Goal: Task Accomplishment & Management: Manage account settings

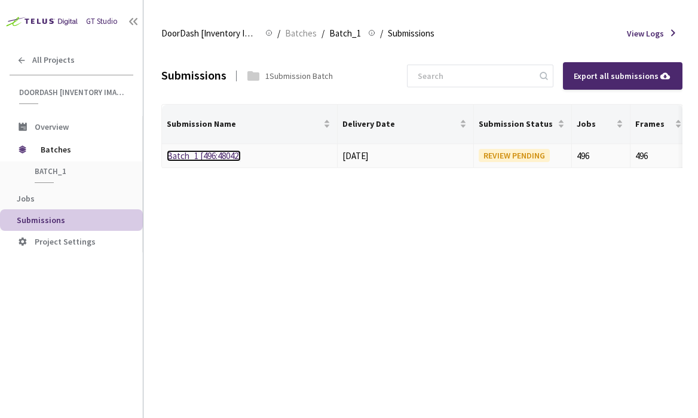
click at [227, 154] on link "Batch_1 [496:48042]" at bounding box center [204, 155] width 74 height 11
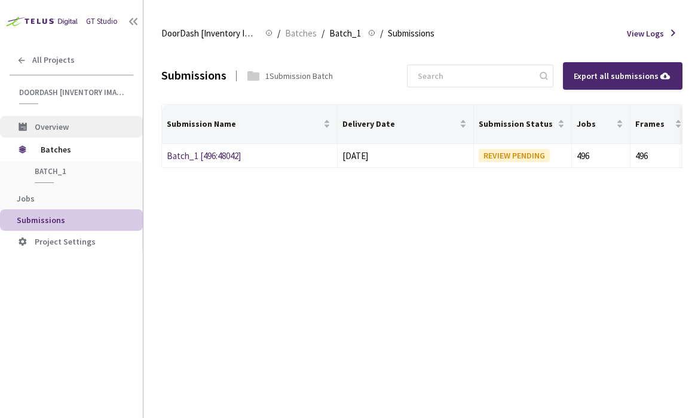
click at [96, 131] on span "Overview" at bounding box center [84, 127] width 99 height 10
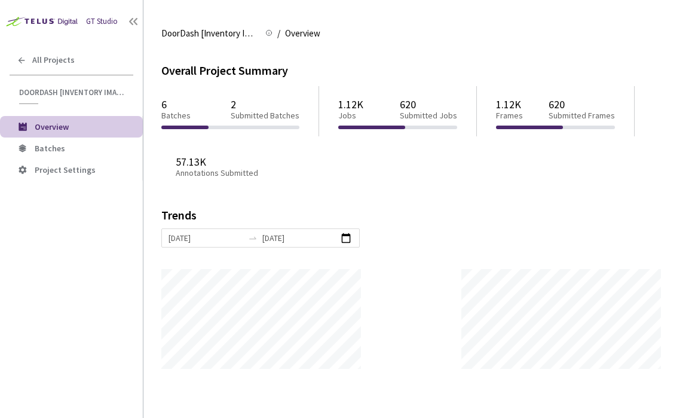
scroll to position [418, 698]
click at [254, 120] on p "Submitted Batches" at bounding box center [265, 116] width 69 height 10
click at [418, 108] on p "620" at bounding box center [428, 104] width 57 height 13
click at [407, 103] on p "620" at bounding box center [428, 104] width 57 height 13
click at [417, 113] on p "Submitted Jobs" at bounding box center [428, 116] width 57 height 10
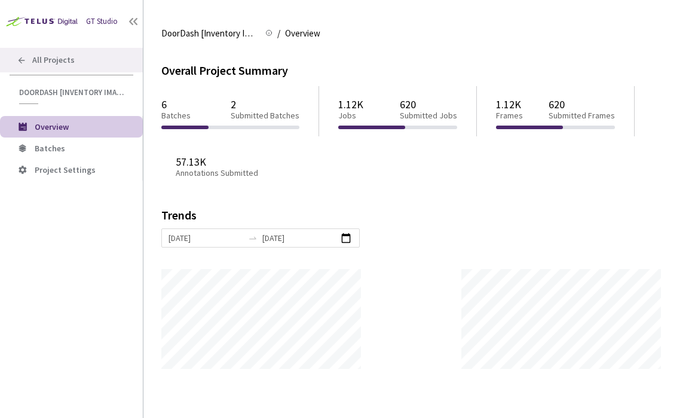
click at [66, 55] on span "All Projects" at bounding box center [53, 60] width 42 height 10
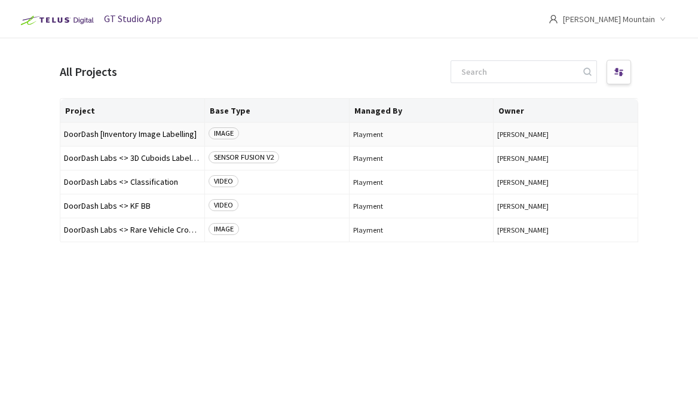
click at [163, 140] on td "DoorDash [Inventory Image Labelling]" at bounding box center [132, 134] width 145 height 24
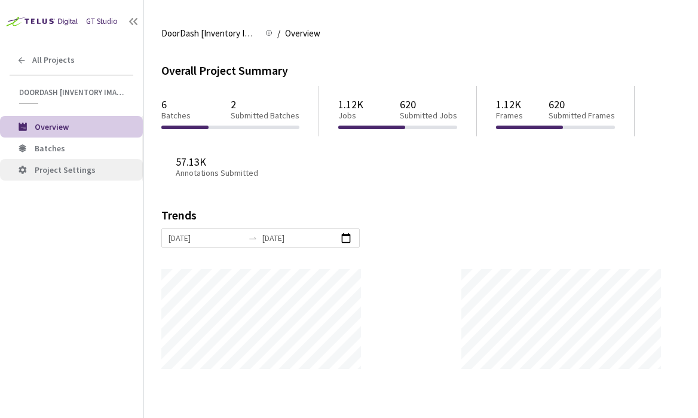
scroll to position [418, 698]
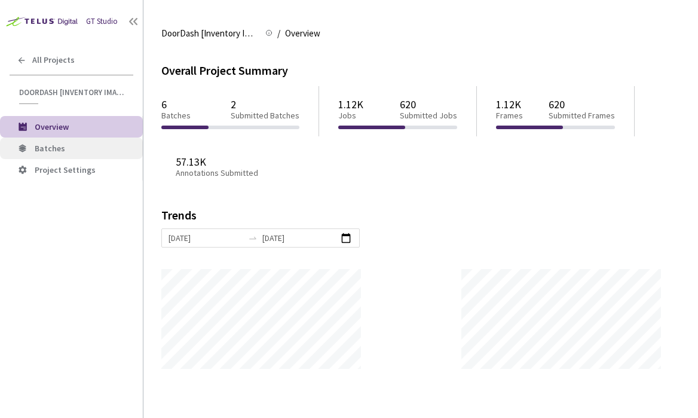
click at [82, 157] on li "Batches" at bounding box center [71, 148] width 143 height 22
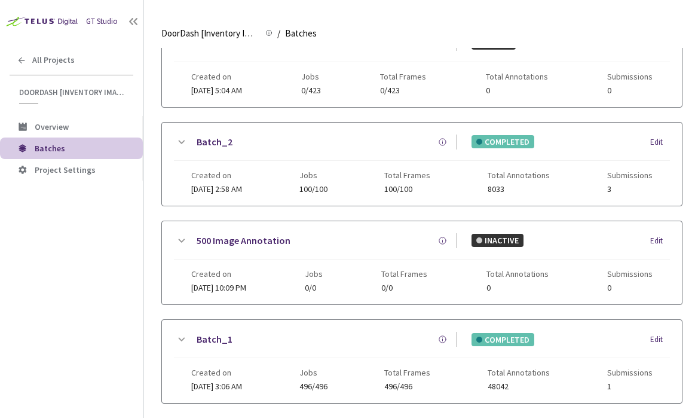
scroll to position [317, 0]
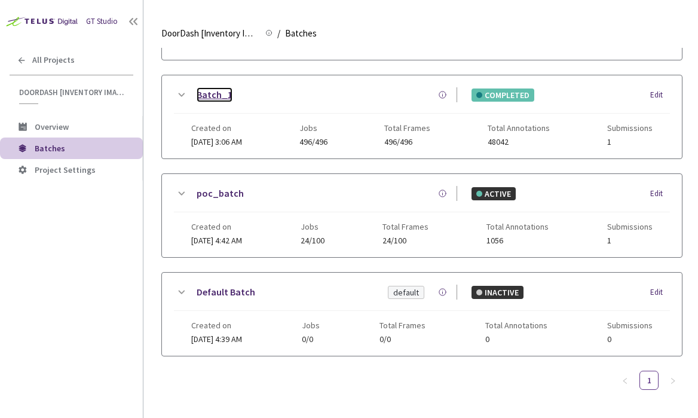
click at [210, 87] on link "Batch_1" at bounding box center [215, 94] width 36 height 15
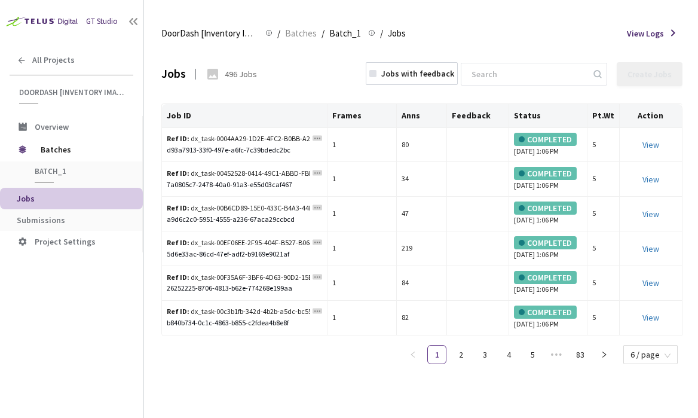
click at [658, 36] on span "View Logs" at bounding box center [645, 33] width 37 height 12
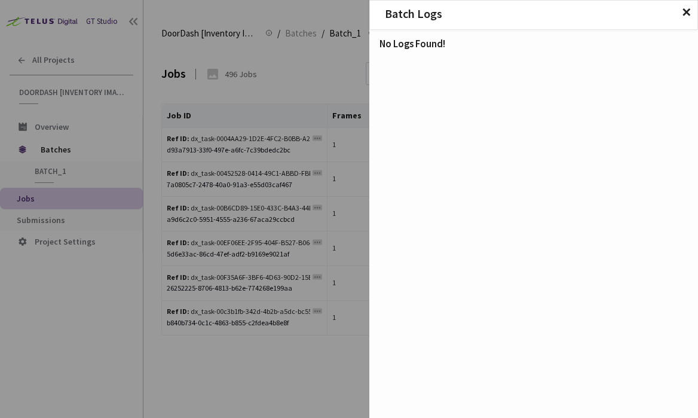
click at [685, 13] on span "✕" at bounding box center [686, 12] width 10 height 13
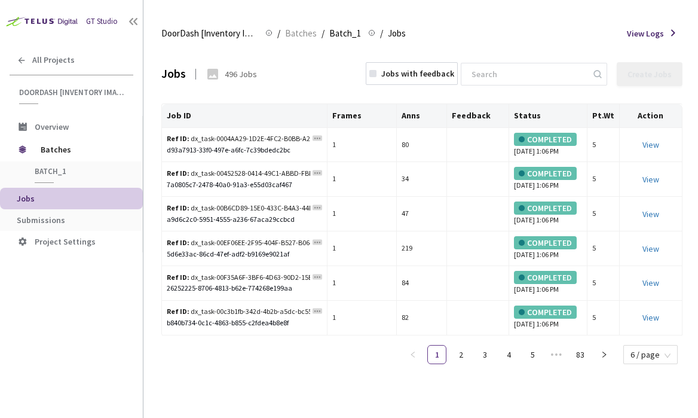
click at [169, 72] on div "Jobs" at bounding box center [173, 73] width 24 height 17
click at [337, 33] on span "Batch_1" at bounding box center [345, 33] width 32 height 14
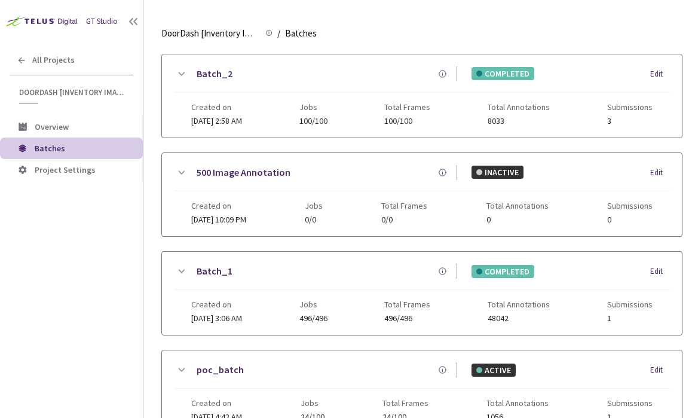
scroll to position [214, 0]
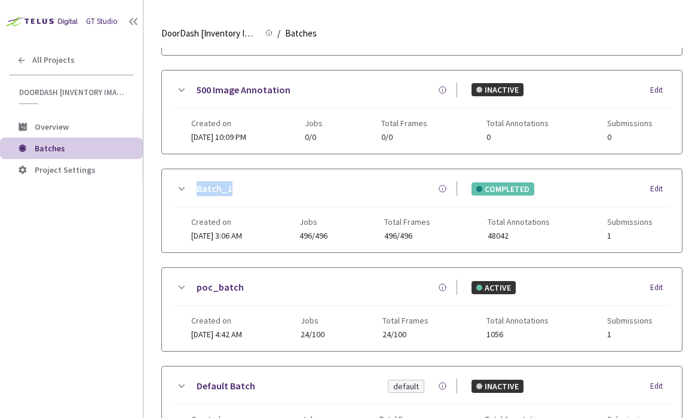
drag, startPoint x: 248, startPoint y: 190, endPoint x: 188, endPoint y: 191, distance: 60.9
click at [188, 191] on div "Batch_1 COMPLETED Edit" at bounding box center [422, 194] width 496 height 26
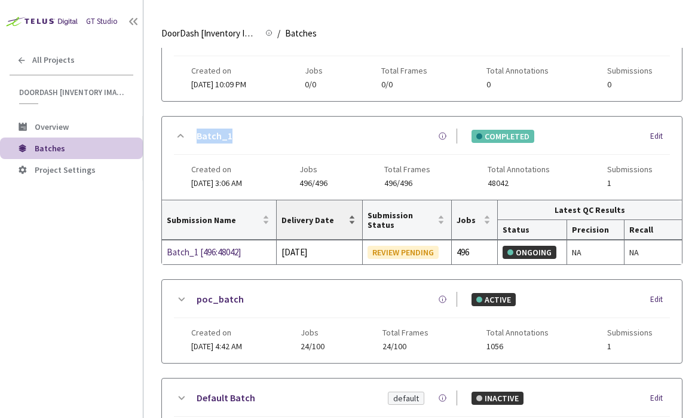
scroll to position [255, 0]
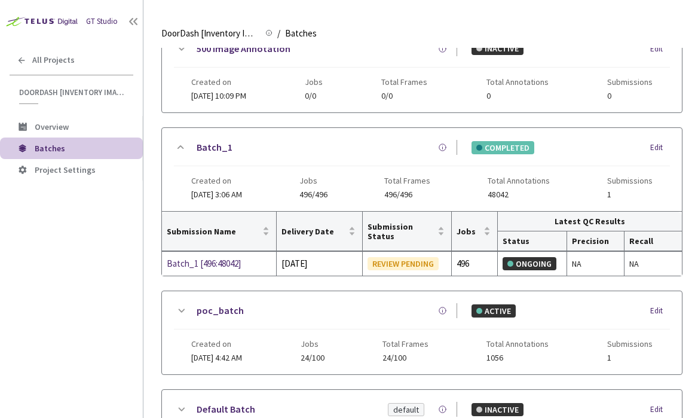
click at [175, 145] on icon at bounding box center [181, 147] width 14 height 14
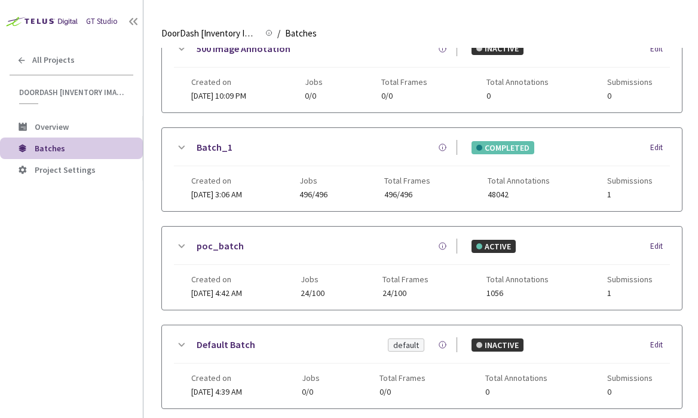
click at [272, 173] on div "Created on [DATE] 3:06 AM Jobs 496/496 Total Frames 496/496 Total Annotations 4…" at bounding box center [421, 182] width 461 height 33
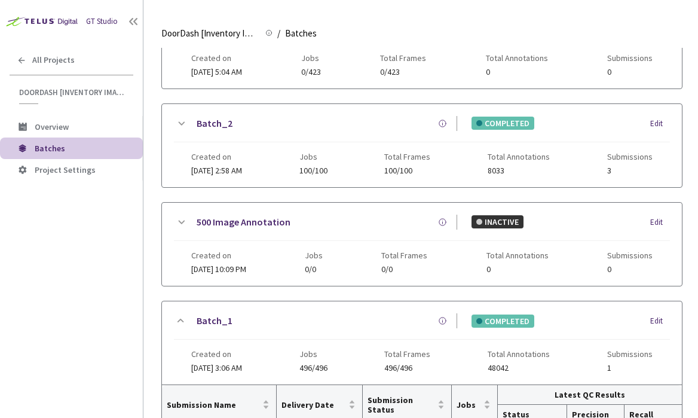
scroll to position [64, 0]
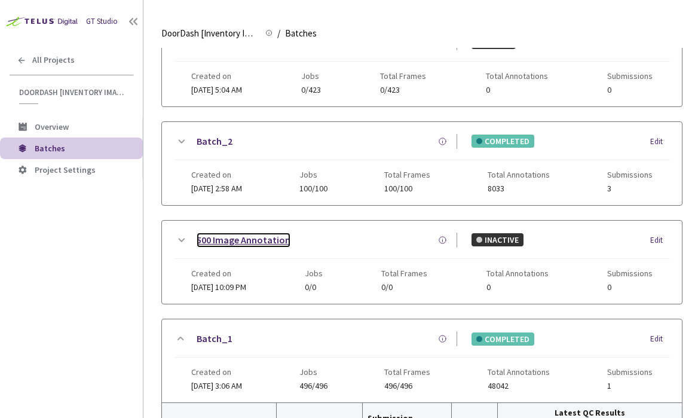
click at [254, 237] on link "500 Image Annotation" at bounding box center [244, 239] width 94 height 15
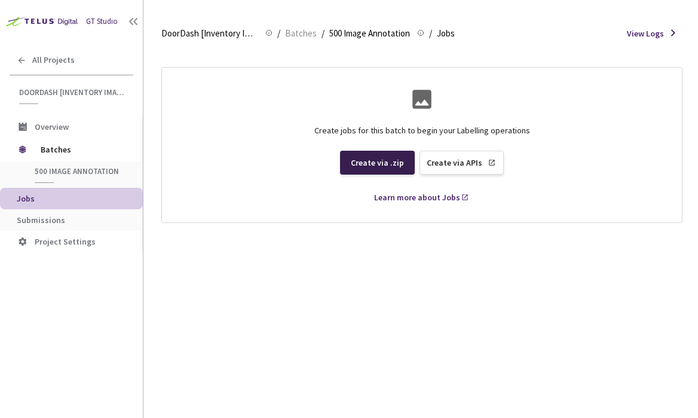
click at [395, 171] on div "Create via .zip" at bounding box center [377, 163] width 75 height 24
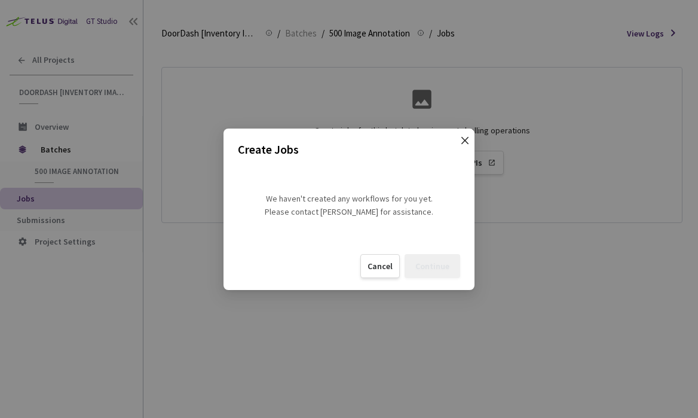
click at [463, 139] on icon "close" at bounding box center [465, 141] width 10 height 10
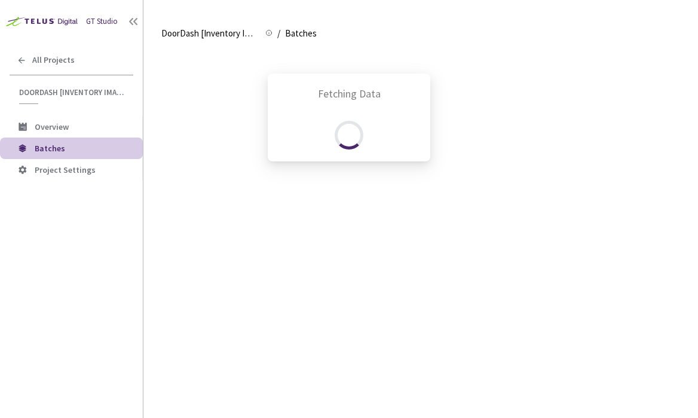
scroll to position [248, 0]
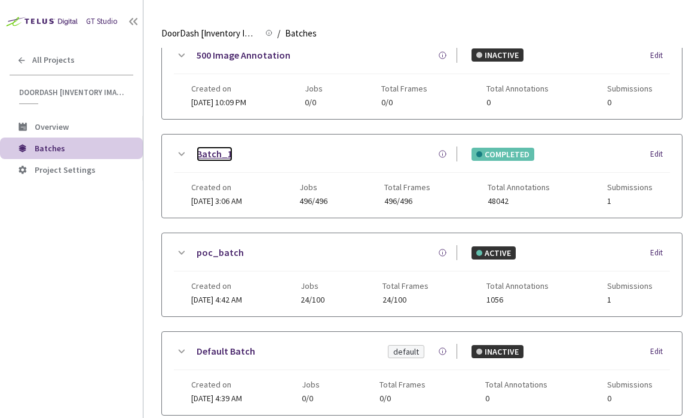
click at [215, 151] on link "Batch_1" at bounding box center [215, 153] width 36 height 15
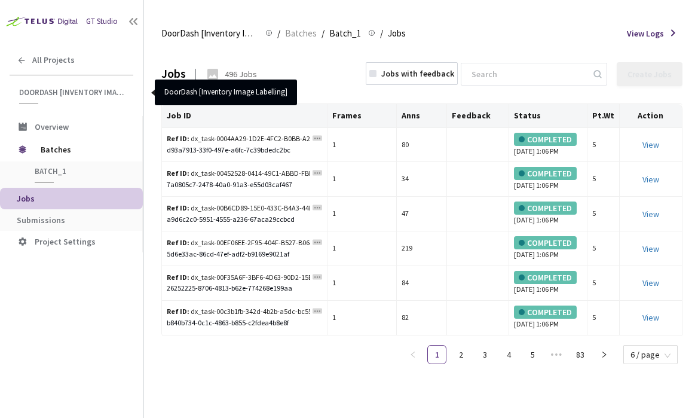
click at [2, 94] on div "DoorDash [Inventory Image Labelling]" at bounding box center [71, 95] width 143 height 17
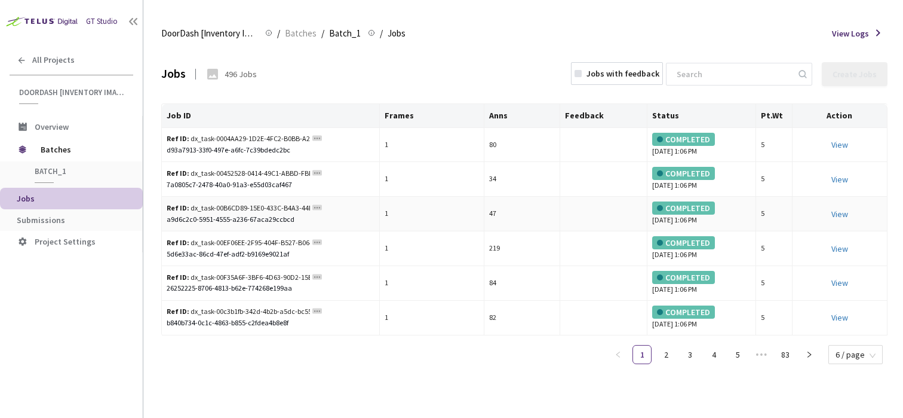
click at [228, 214] on div "a9d6c2c0-5951-4555-a236-67aca29ccbcd" at bounding box center [271, 219] width 208 height 11
click at [346, 35] on span "Batch_1" at bounding box center [345, 33] width 32 height 14
click at [347, 34] on span "Batch_1" at bounding box center [345, 33] width 32 height 14
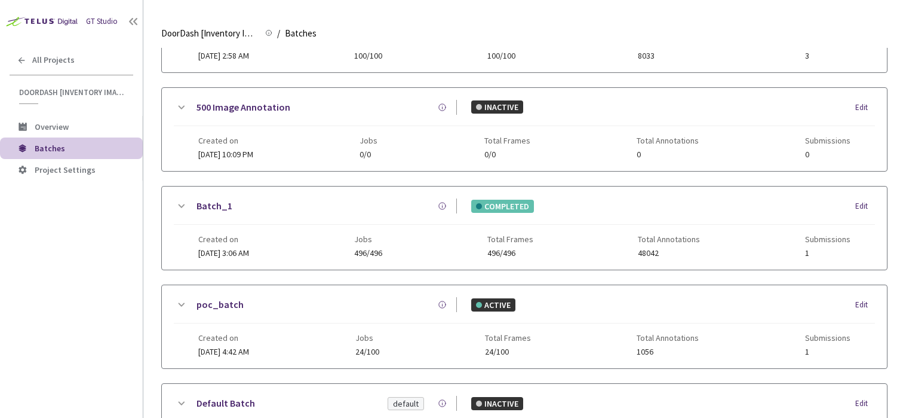
scroll to position [219, 0]
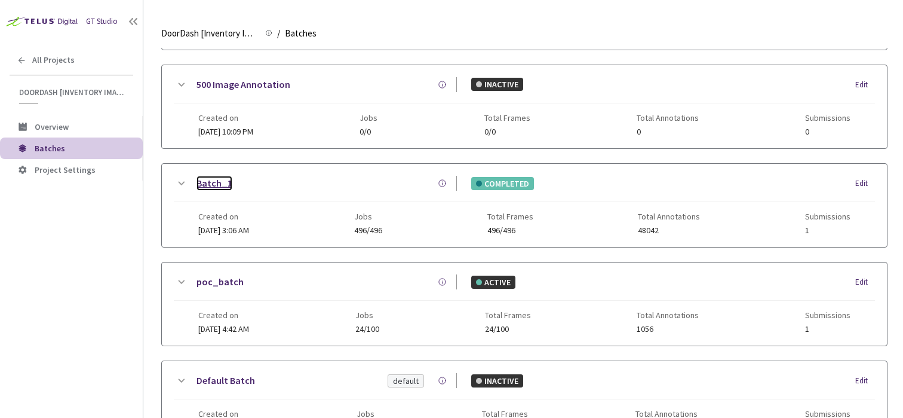
click at [226, 183] on link "Batch_1" at bounding box center [215, 183] width 36 height 15
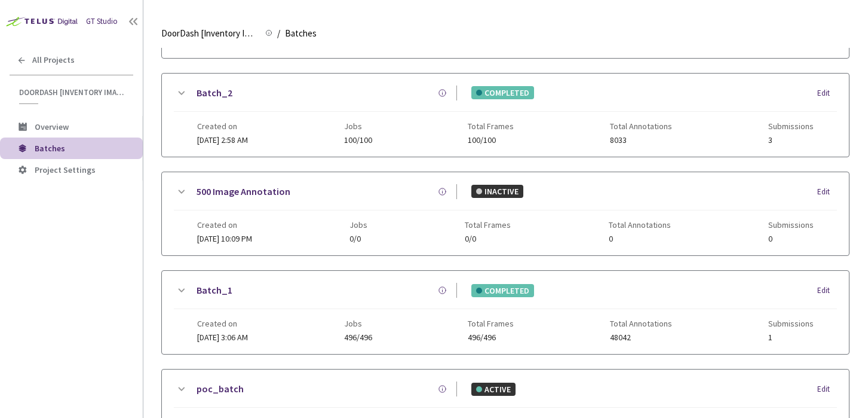
scroll to position [307, 0]
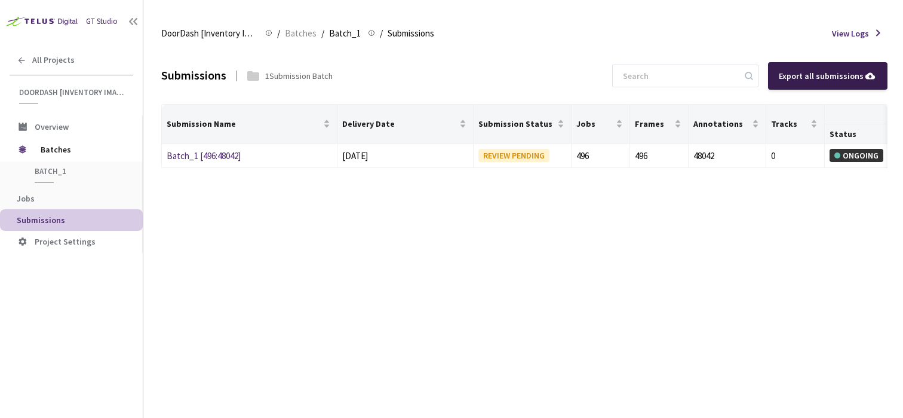
click at [837, 85] on div "Export all submissions" at bounding box center [827, 75] width 119 height 27
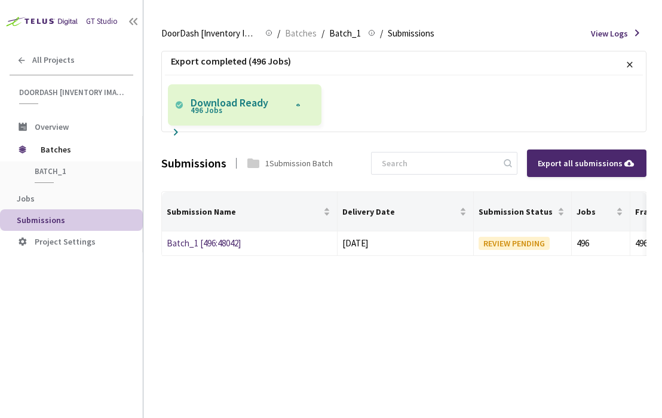
click at [275, 99] on p "Download Ready 496 Jobs" at bounding box center [241, 105] width 100 height 21
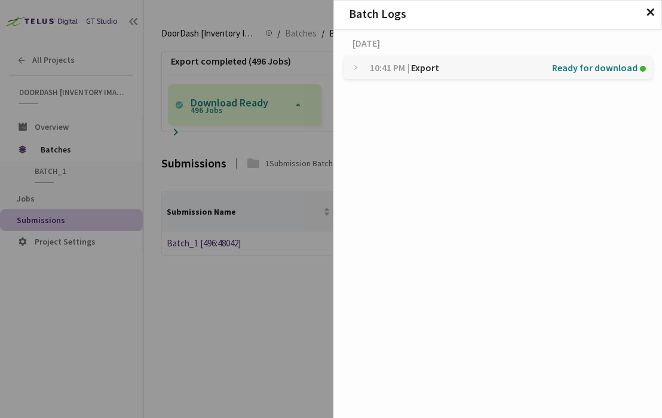
click at [421, 67] on p "10:41 PM | Export Ready for download" at bounding box center [511, 67] width 283 height 23
click at [556, 94] on div "496 Jobs ready" at bounding box center [498, 100] width 290 height 23
click at [613, 100] on img at bounding box center [620, 103] width 18 height 18
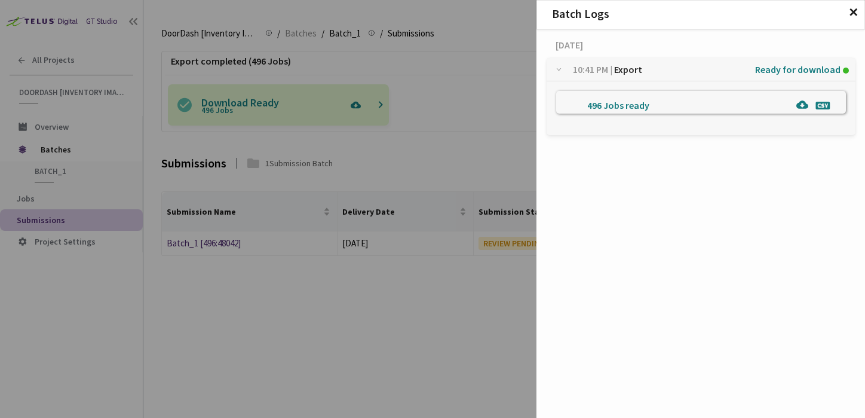
click at [843, 5] on div "Batch Logs ✕" at bounding box center [700, 15] width 329 height 30
click at [846, 10] on h2 "Batch Logs ✕" at bounding box center [700, 13] width 327 height 13
click at [854, 8] on span "✕" at bounding box center [853, 12] width 10 height 13
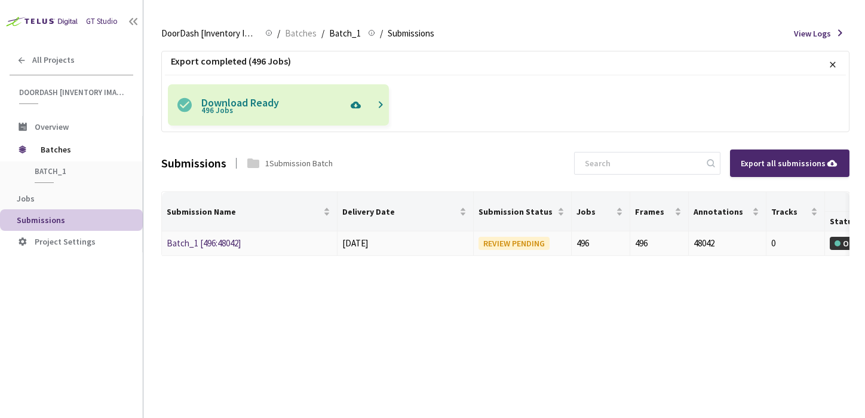
scroll to position [0, 268]
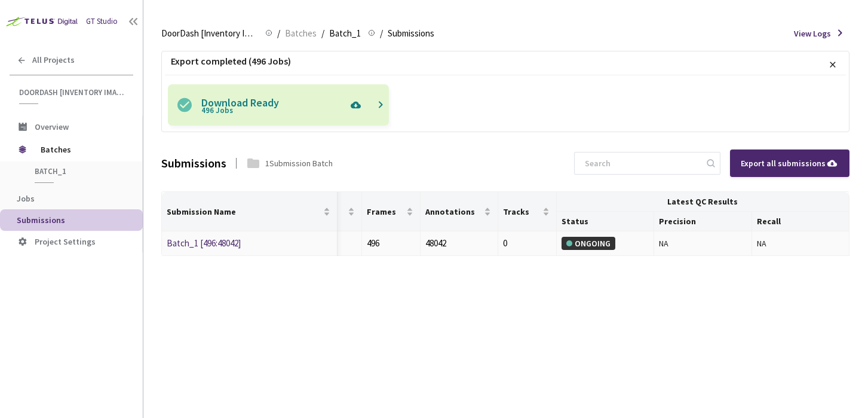
click at [729, 238] on div "NA" at bounding box center [702, 243] width 87 height 13
click at [360, 107] on img at bounding box center [356, 104] width 22 height 41
click at [435, 180] on div "Submissions 1 Submission Batch Export all submissions" at bounding box center [505, 163] width 688 height 56
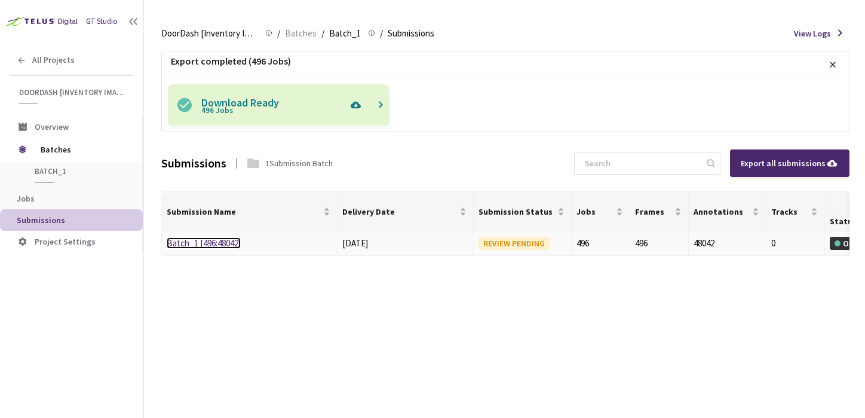
click at [229, 245] on link "Batch_1 [496:48042]" at bounding box center [204, 242] width 74 height 11
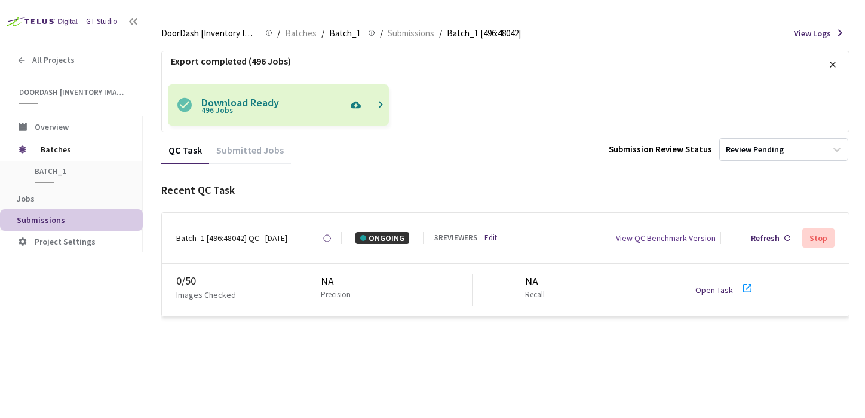
click at [348, 79] on div "Export completed (496 Jobs) × Download Ready 496 Jobs" at bounding box center [505, 92] width 688 height 82
click at [245, 106] on p "Download Ready 496 Jobs" at bounding box center [273, 105] width 144 height 21
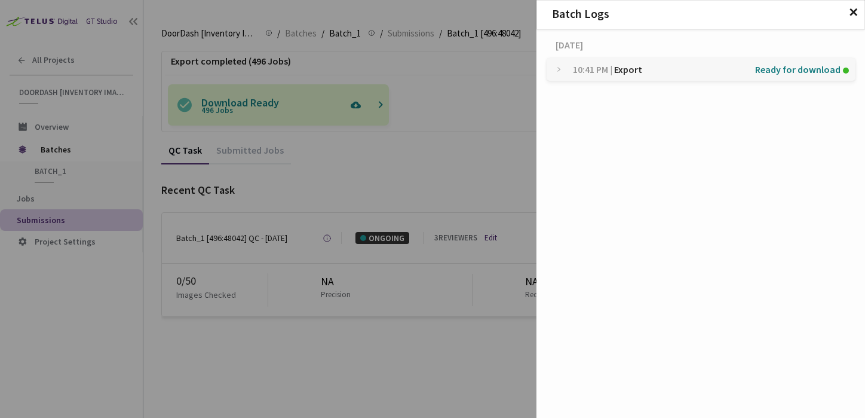
click at [559, 65] on div "10:41 PM | Export Ready for download" at bounding box center [701, 69] width 309 height 23
click at [639, 105] on p "496 Jobs ready" at bounding box center [634, 104] width 119 height 26
